Goal: Information Seeking & Learning: Learn about a topic

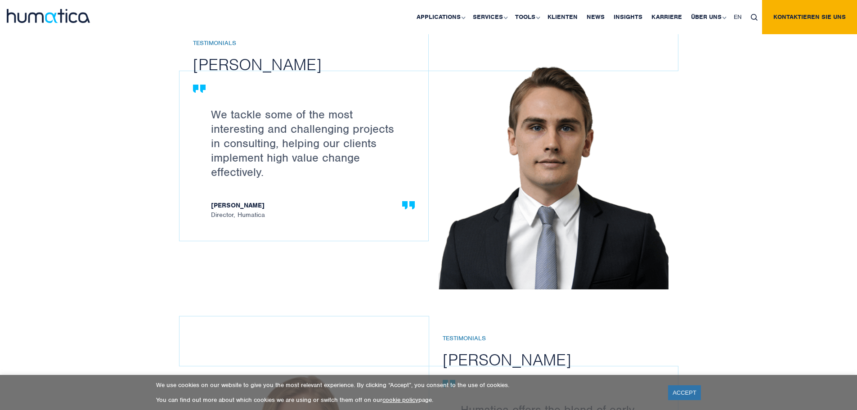
scroll to position [998, 0]
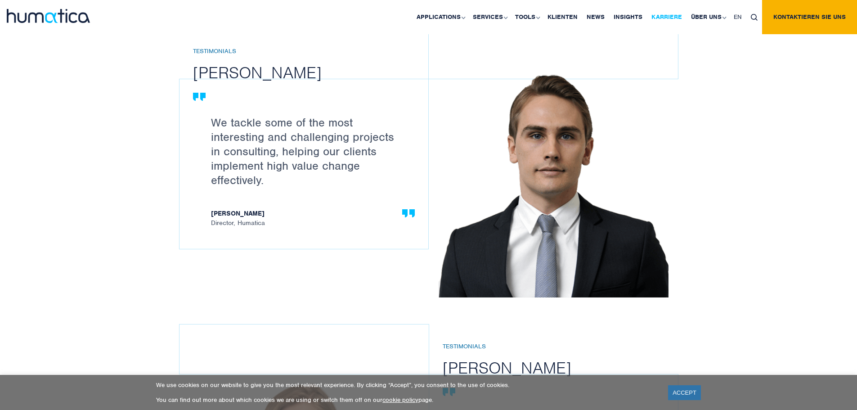
click at [662, 15] on link "Karriere" at bounding box center [667, 17] width 40 height 34
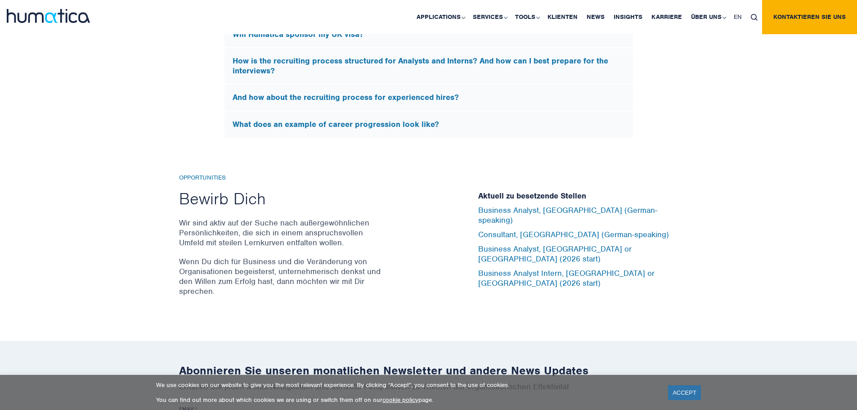
scroll to position [2890, 0]
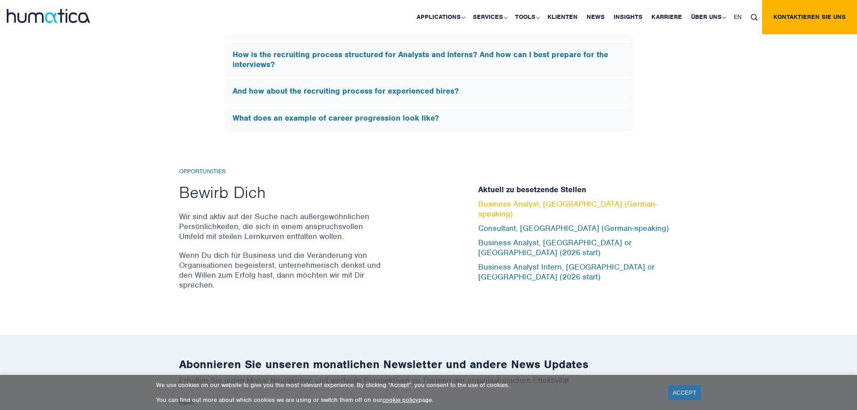
click at [501, 218] on link "Business Analyst, [GEOGRAPHIC_DATA] (German-speaking)" at bounding box center [567, 209] width 179 height 20
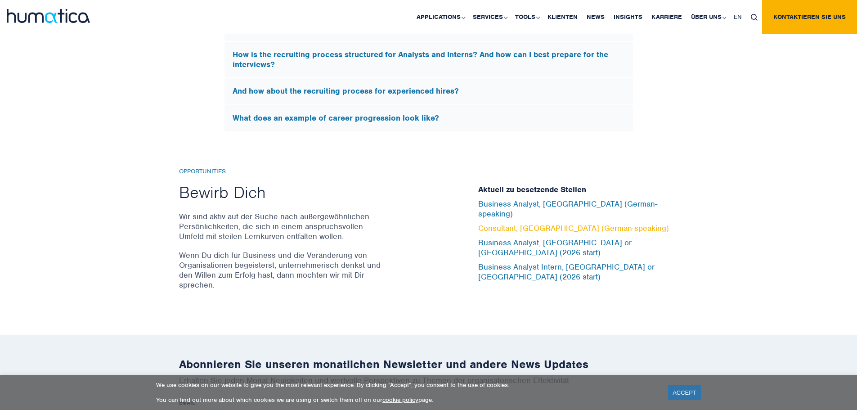
click at [520, 232] on link "Consultant, [GEOGRAPHIC_DATA] (German-speaking)" at bounding box center [573, 228] width 191 height 10
